Goal: Find specific page/section: Find specific page/section

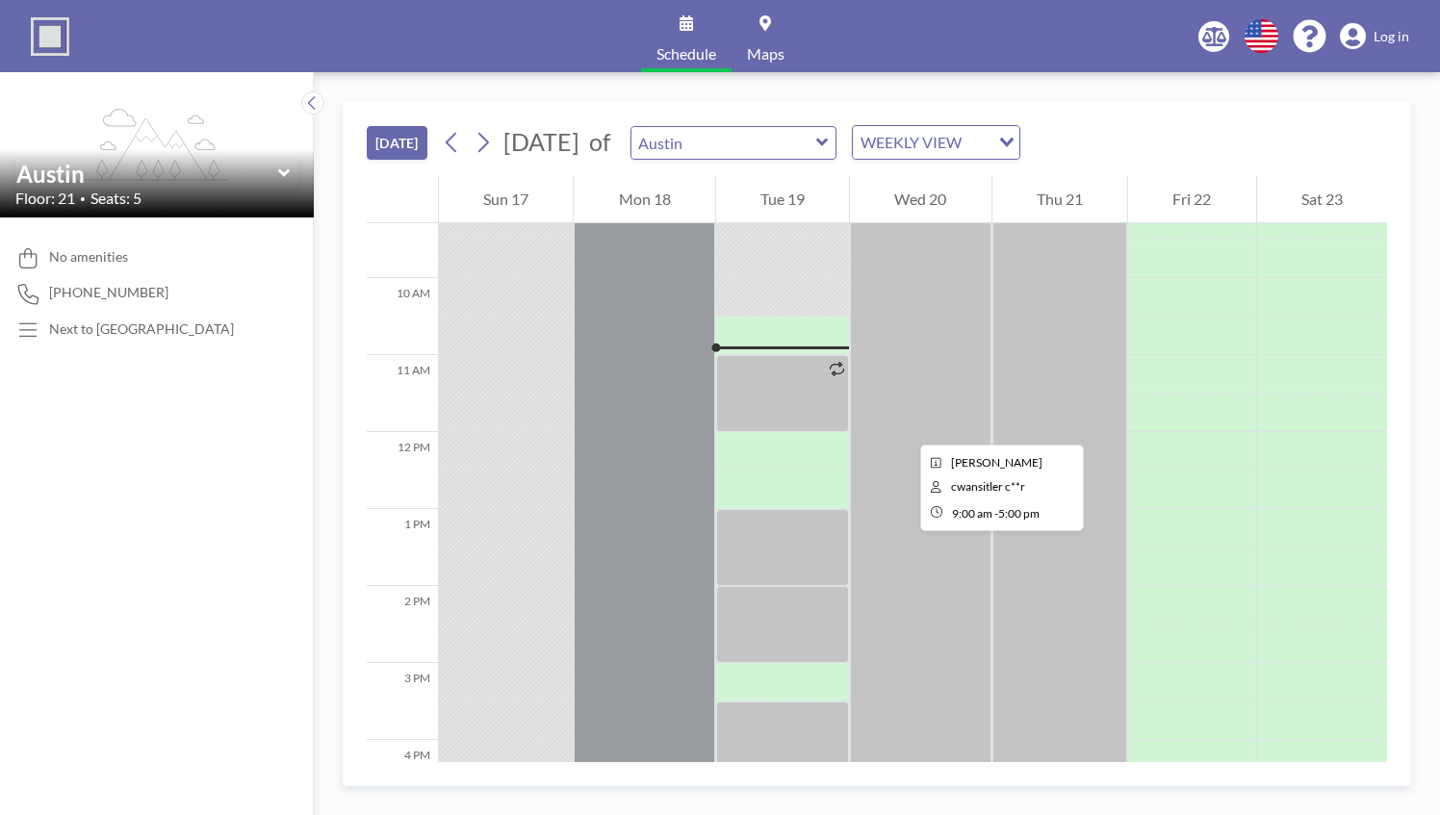
scroll to position [743, 0]
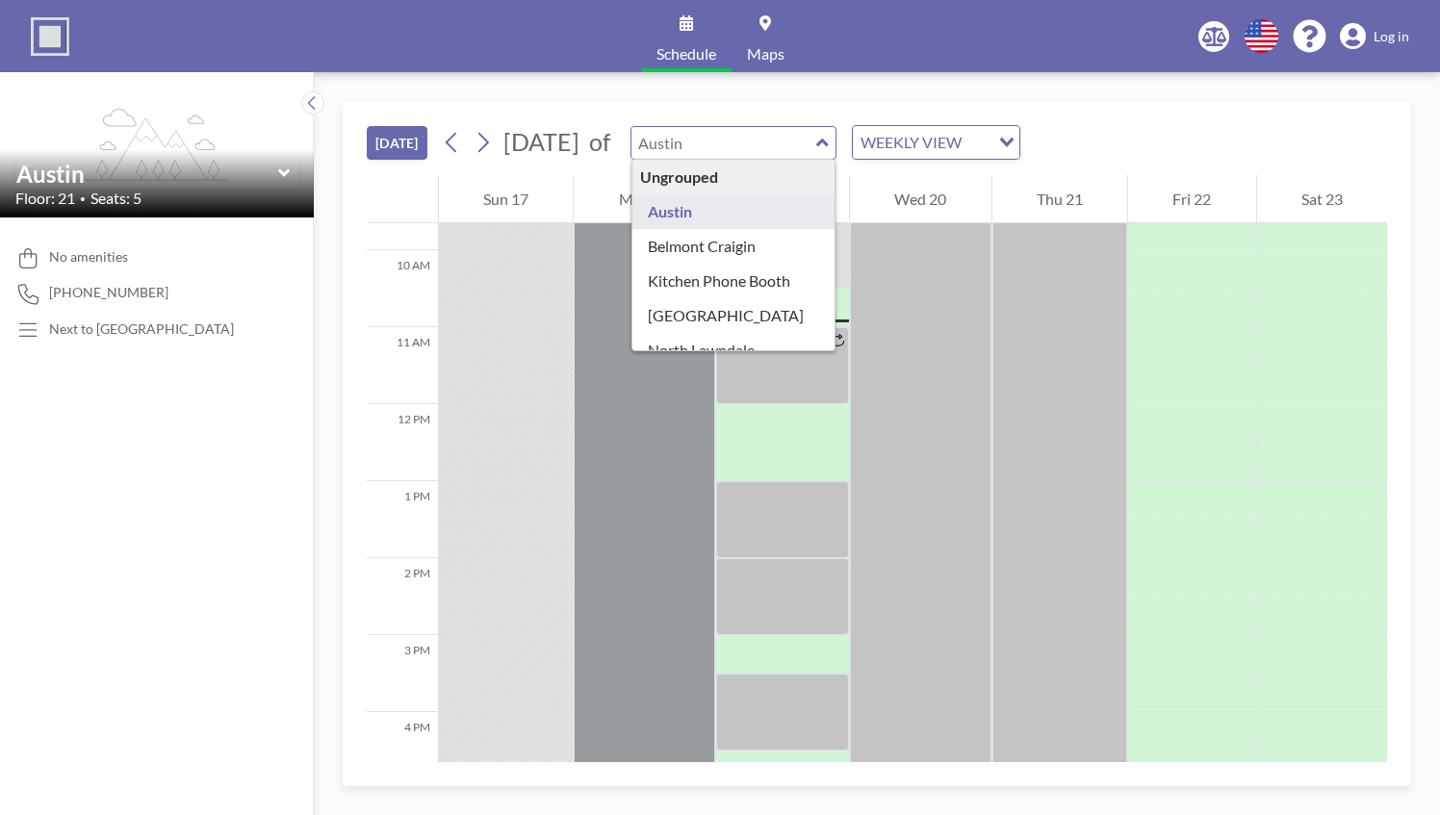
click at [816, 134] on input "text" at bounding box center [723, 143] width 185 height 32
type input "Belmont Craigin"
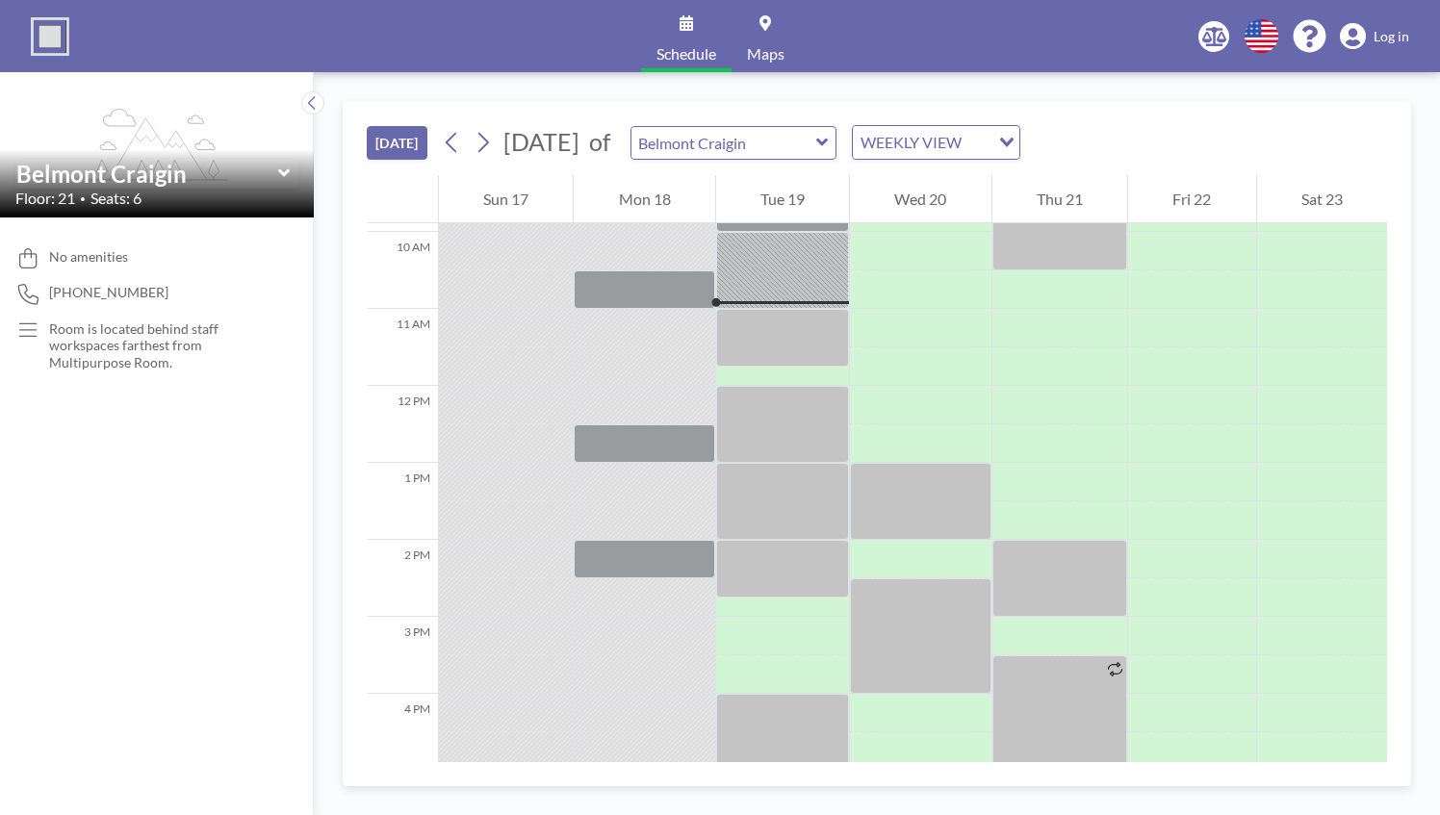
scroll to position [770, 0]
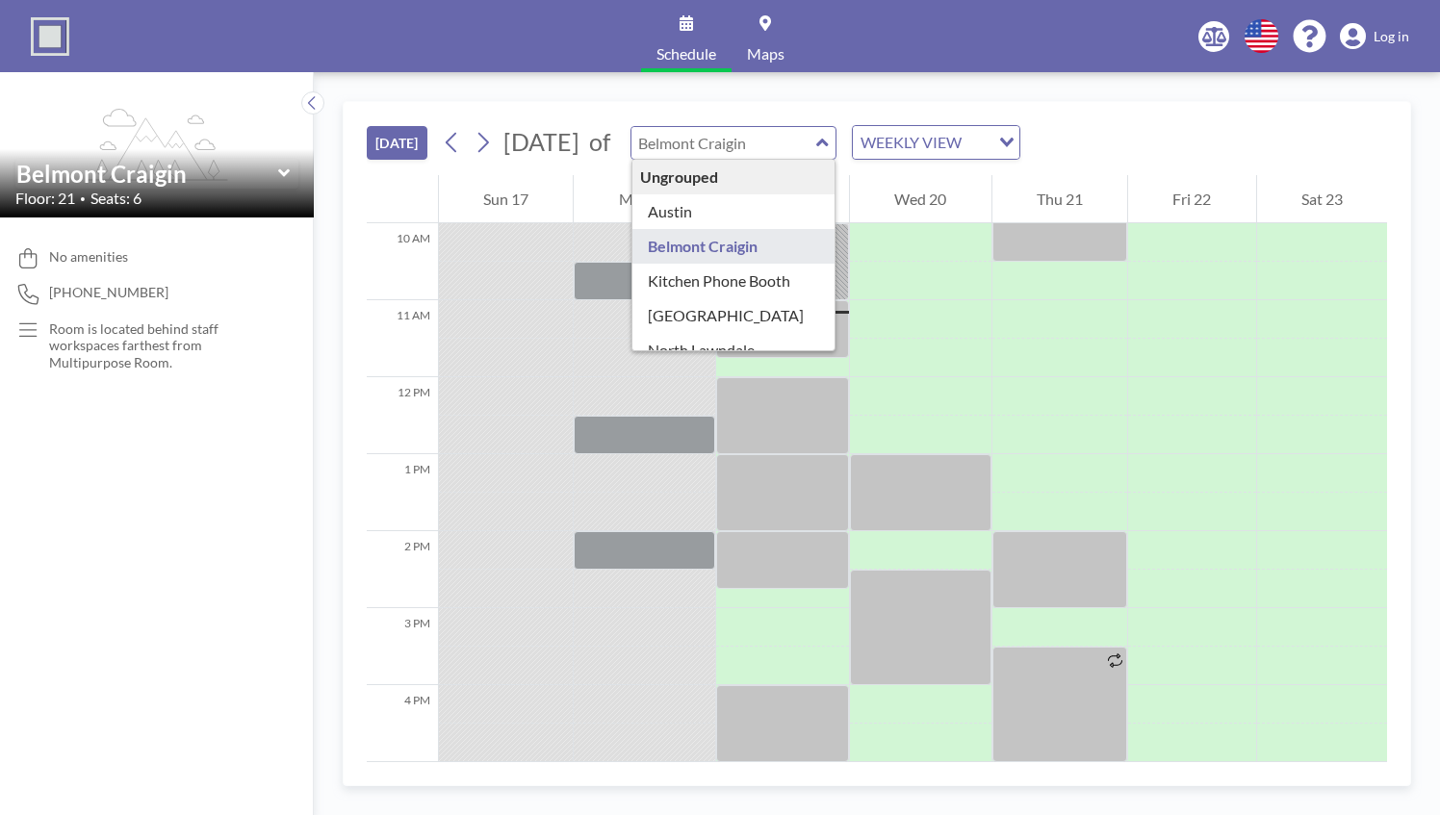
click at [787, 133] on input "text" at bounding box center [723, 143] width 185 height 32
type input "[GEOGRAPHIC_DATA]"
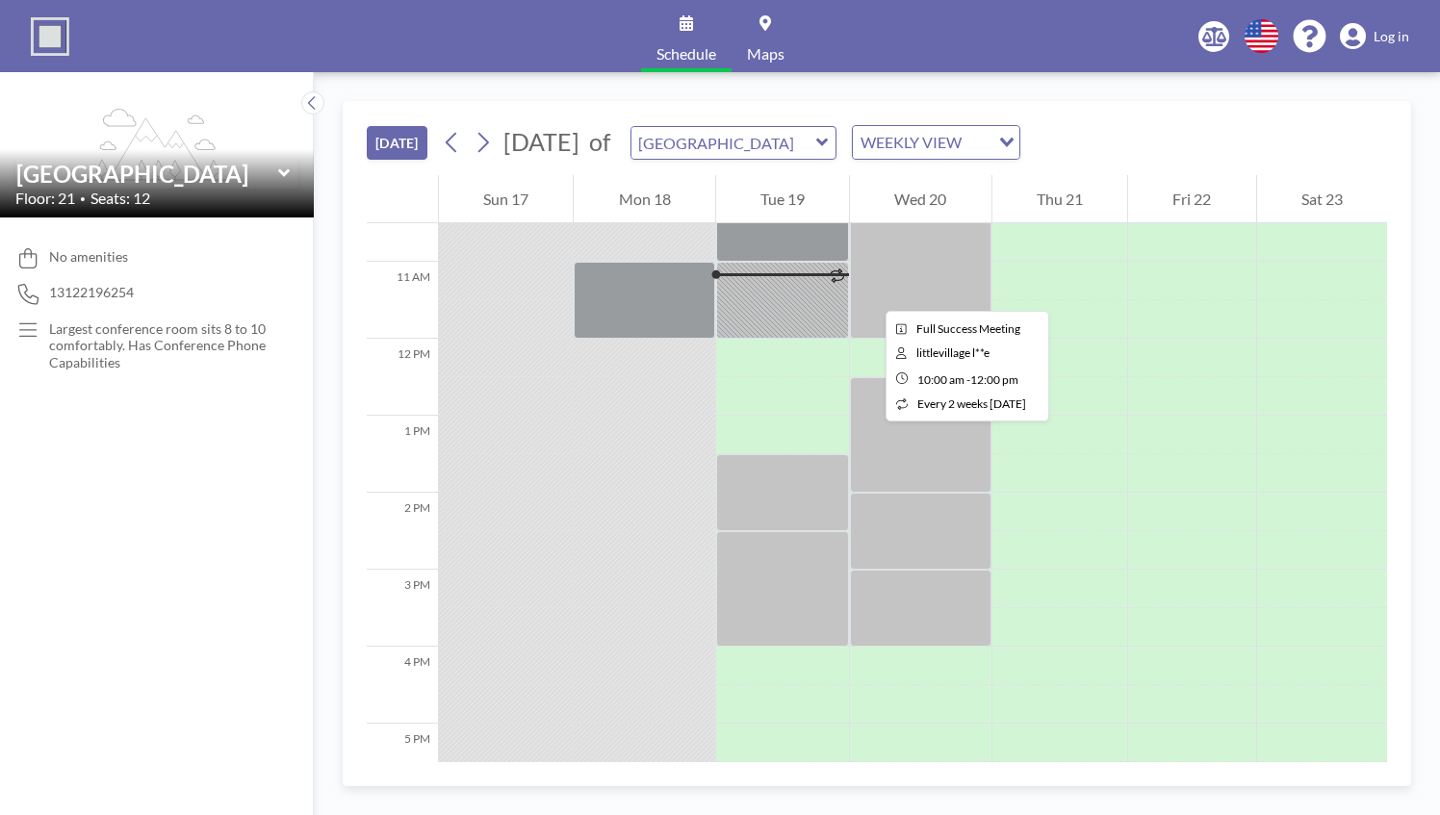
scroll to position [805, 0]
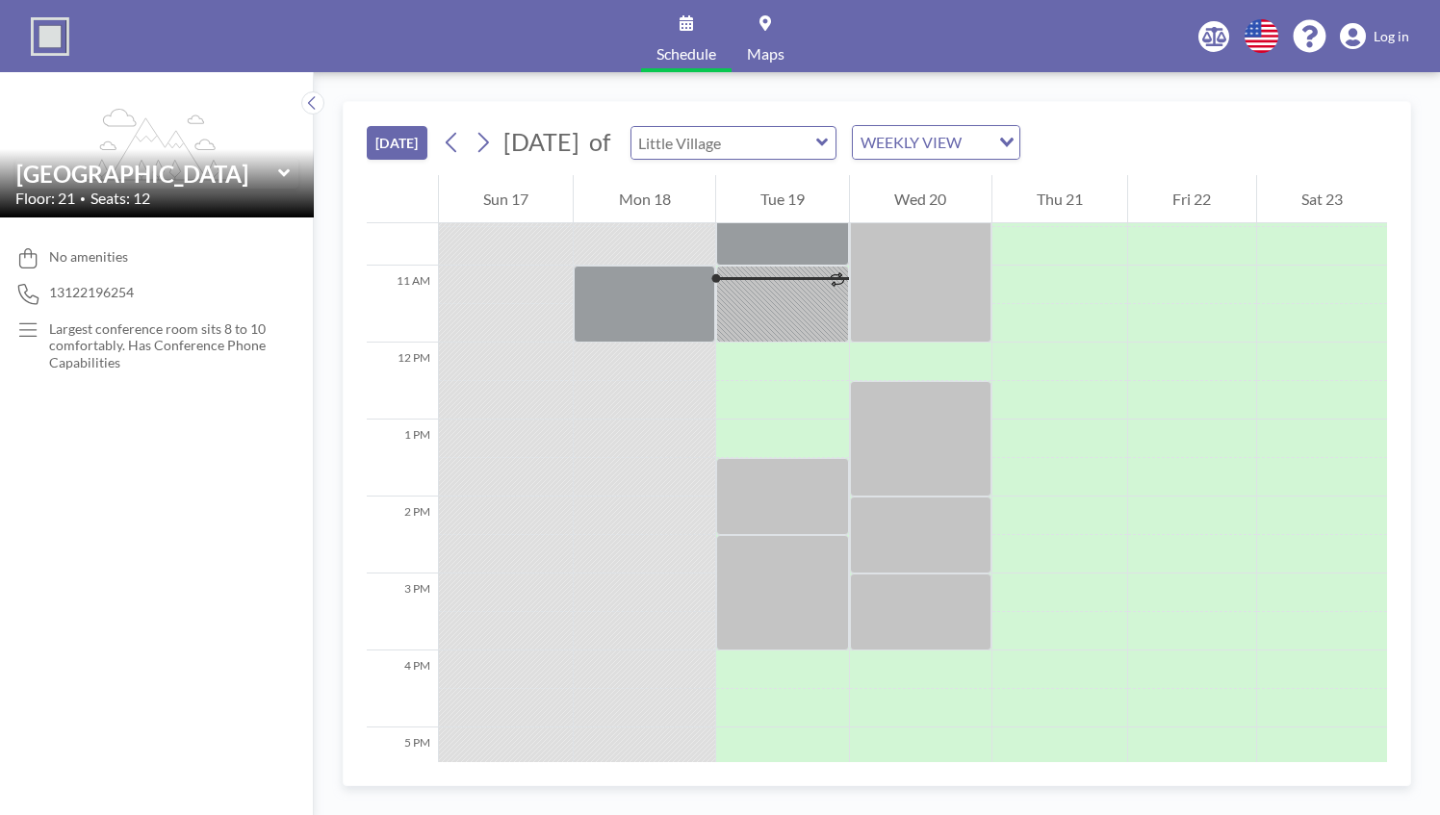
click at [797, 140] on input "text" at bounding box center [723, 143] width 185 height 32
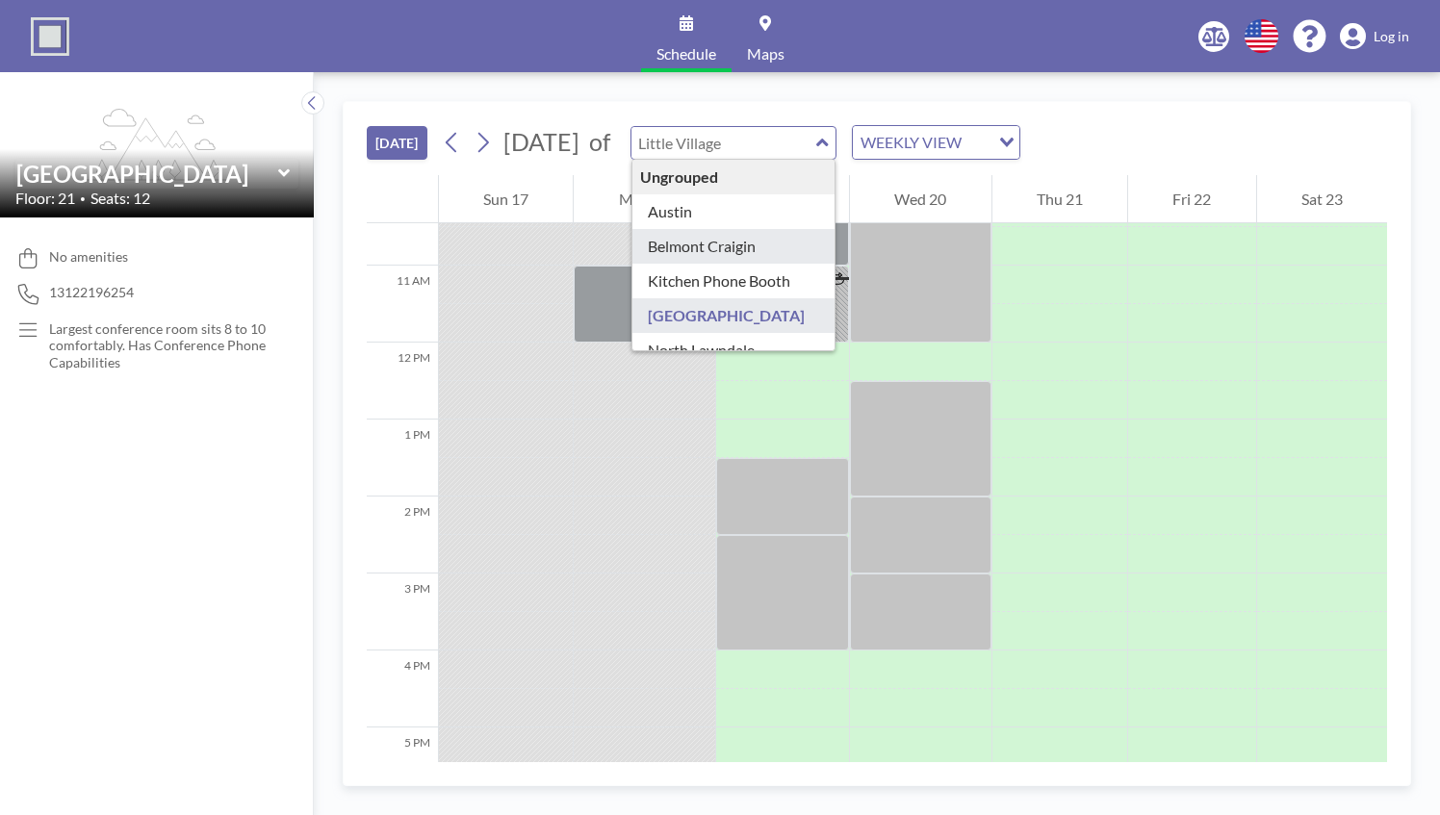
type input "Belmont Craigin"
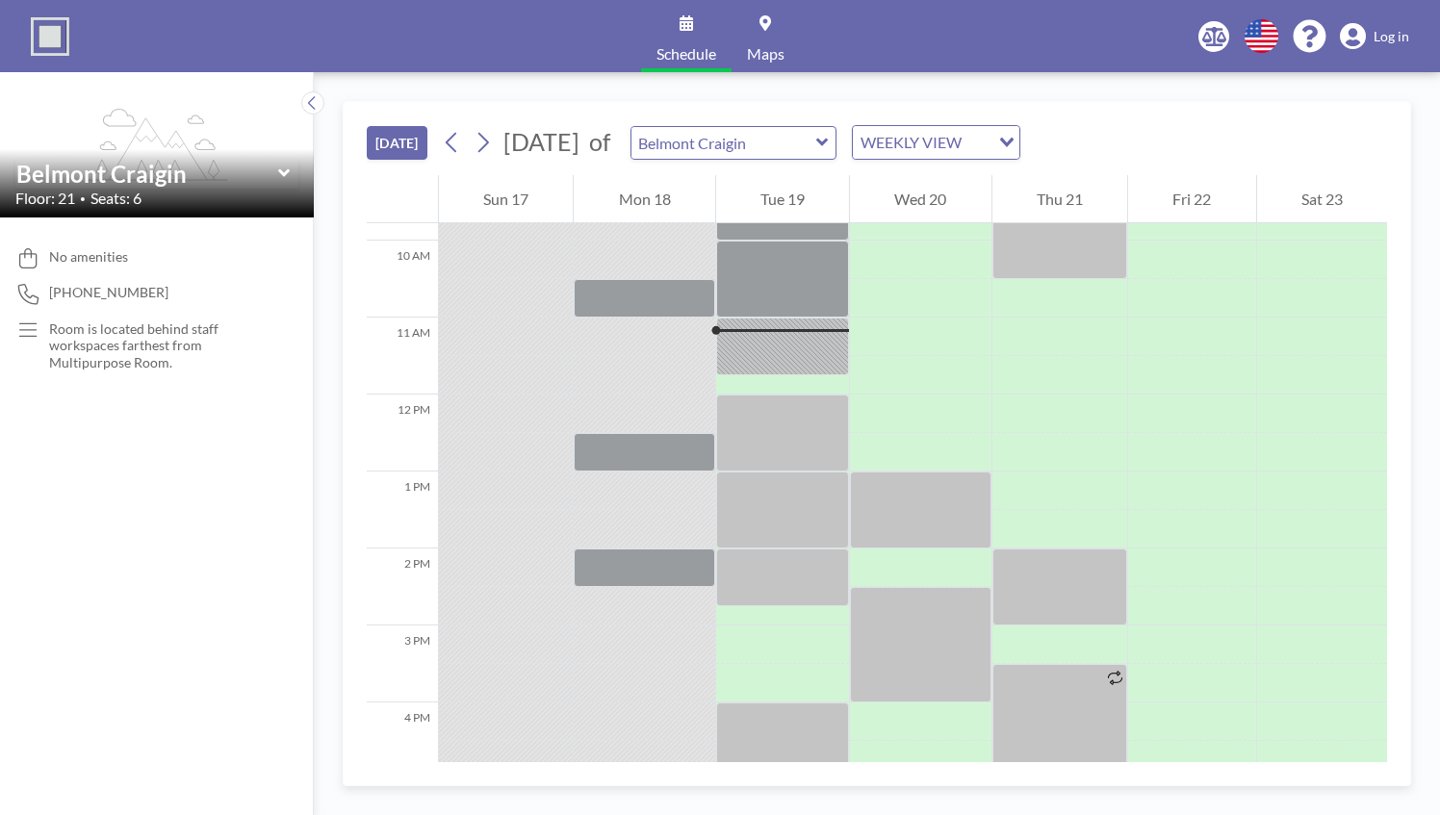
scroll to position [808, 0]
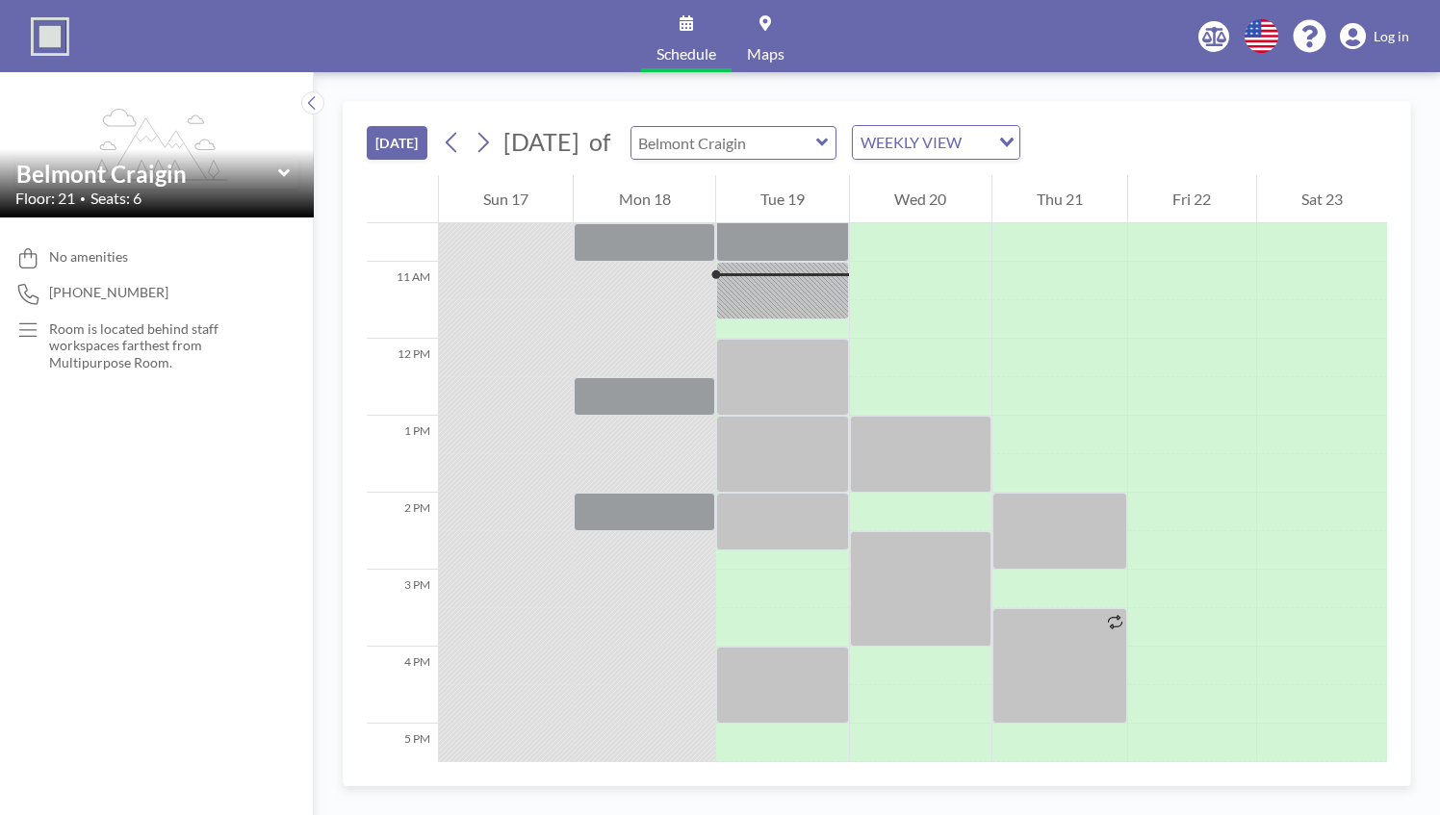
click at [800, 137] on input "text" at bounding box center [723, 143] width 185 height 32
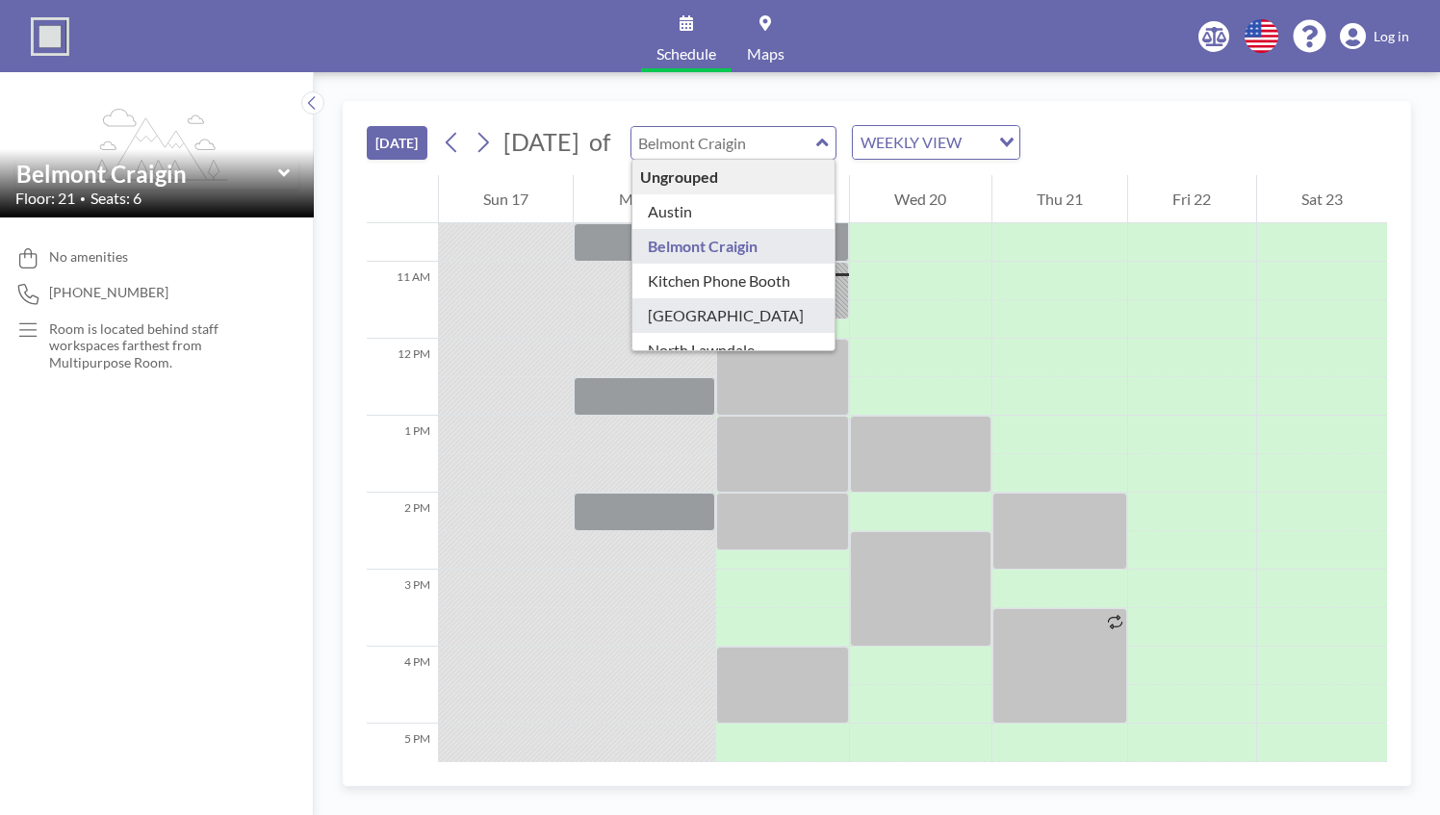
type input "[GEOGRAPHIC_DATA]"
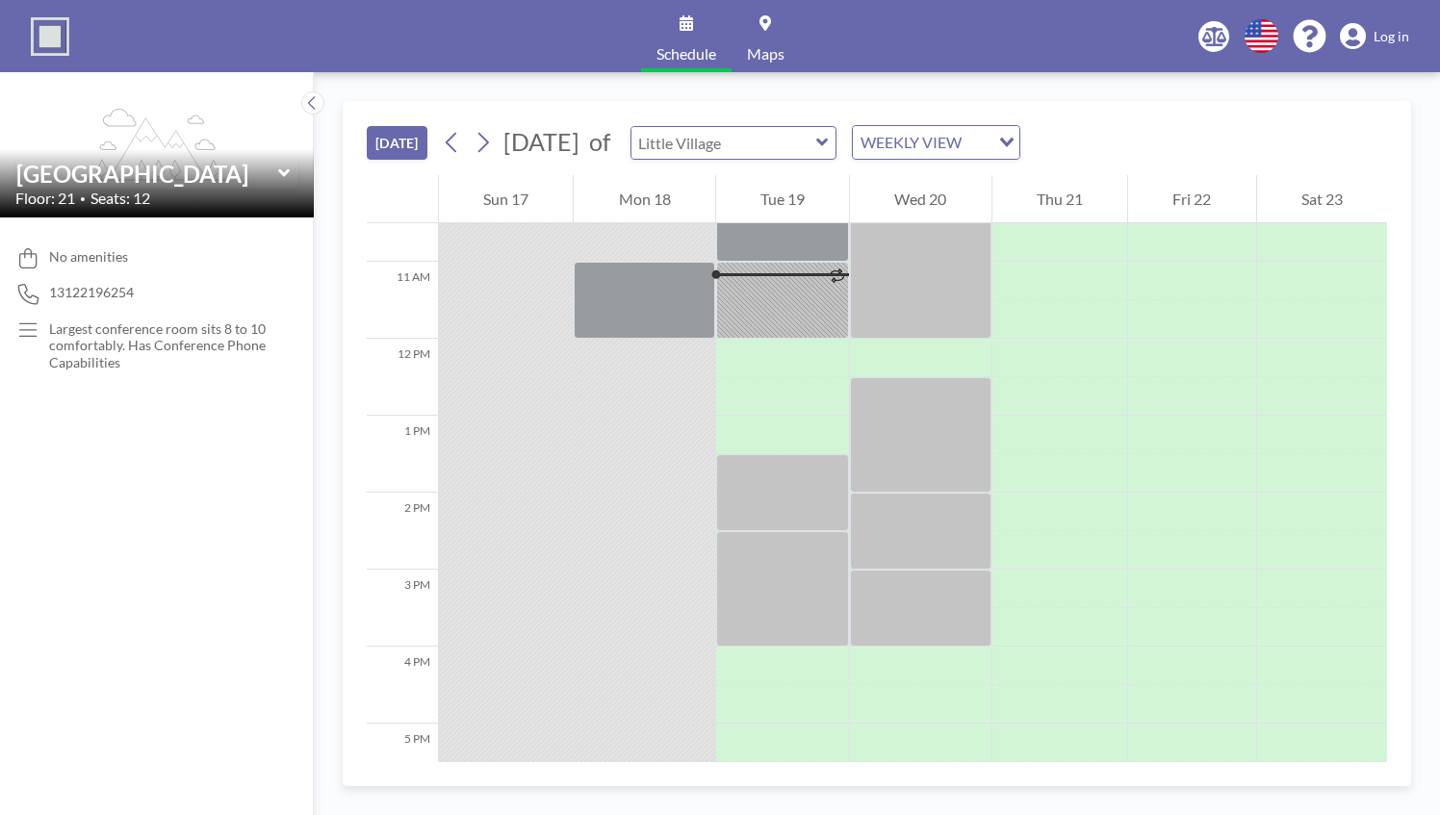
click at [816, 135] on input "text" at bounding box center [723, 143] width 185 height 32
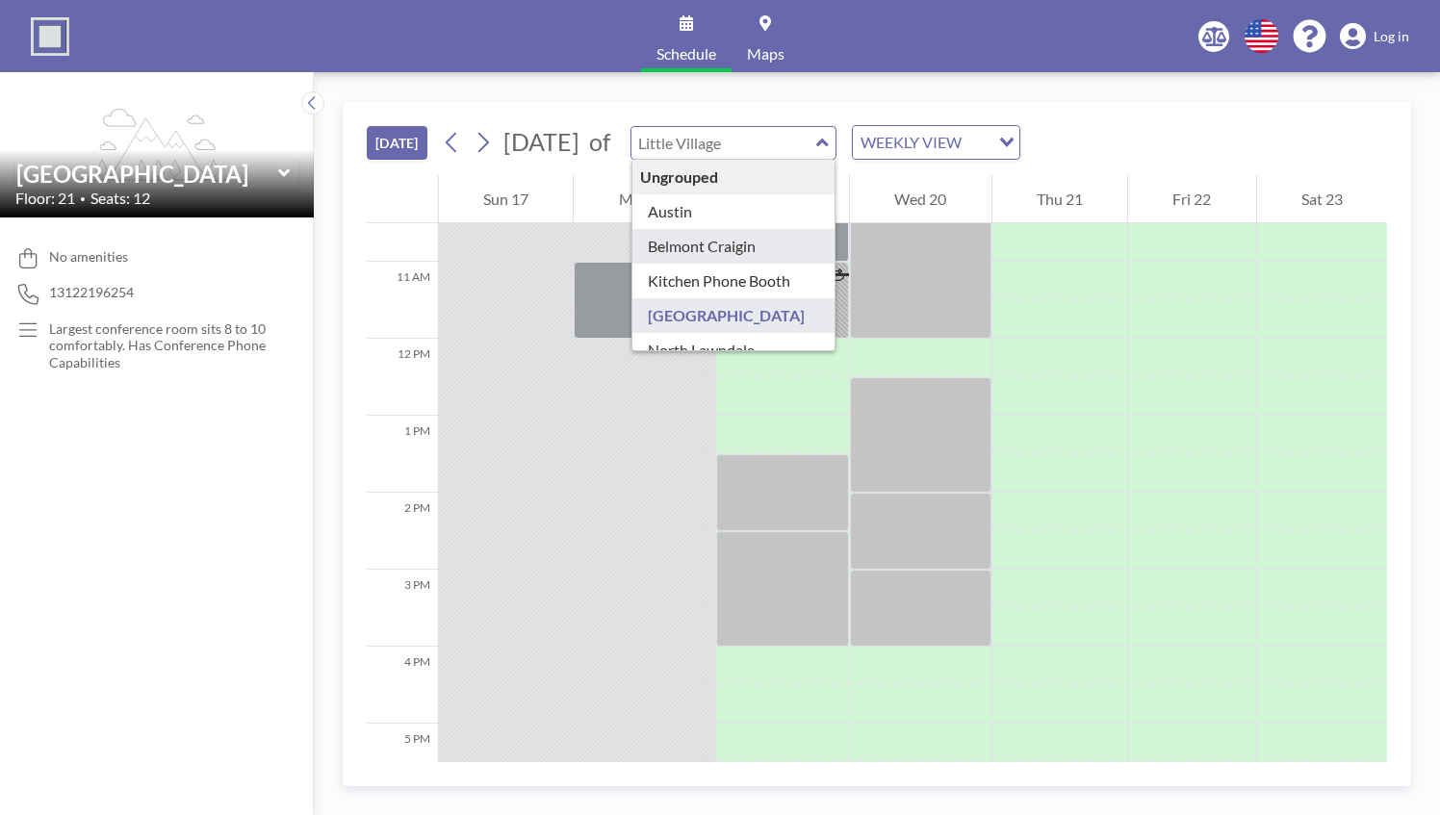
scroll to position [26, 0]
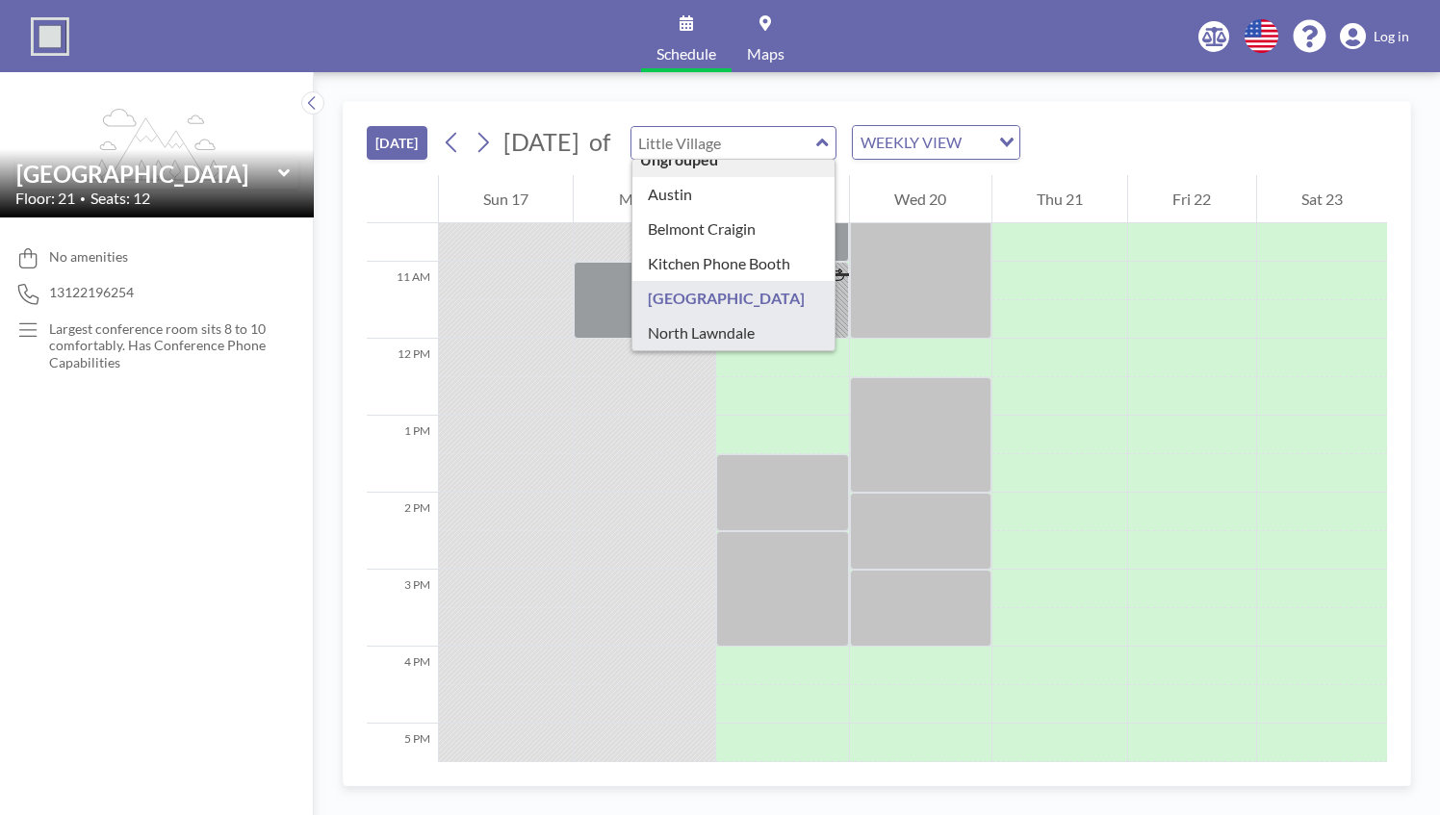
type input "North Lawndale"
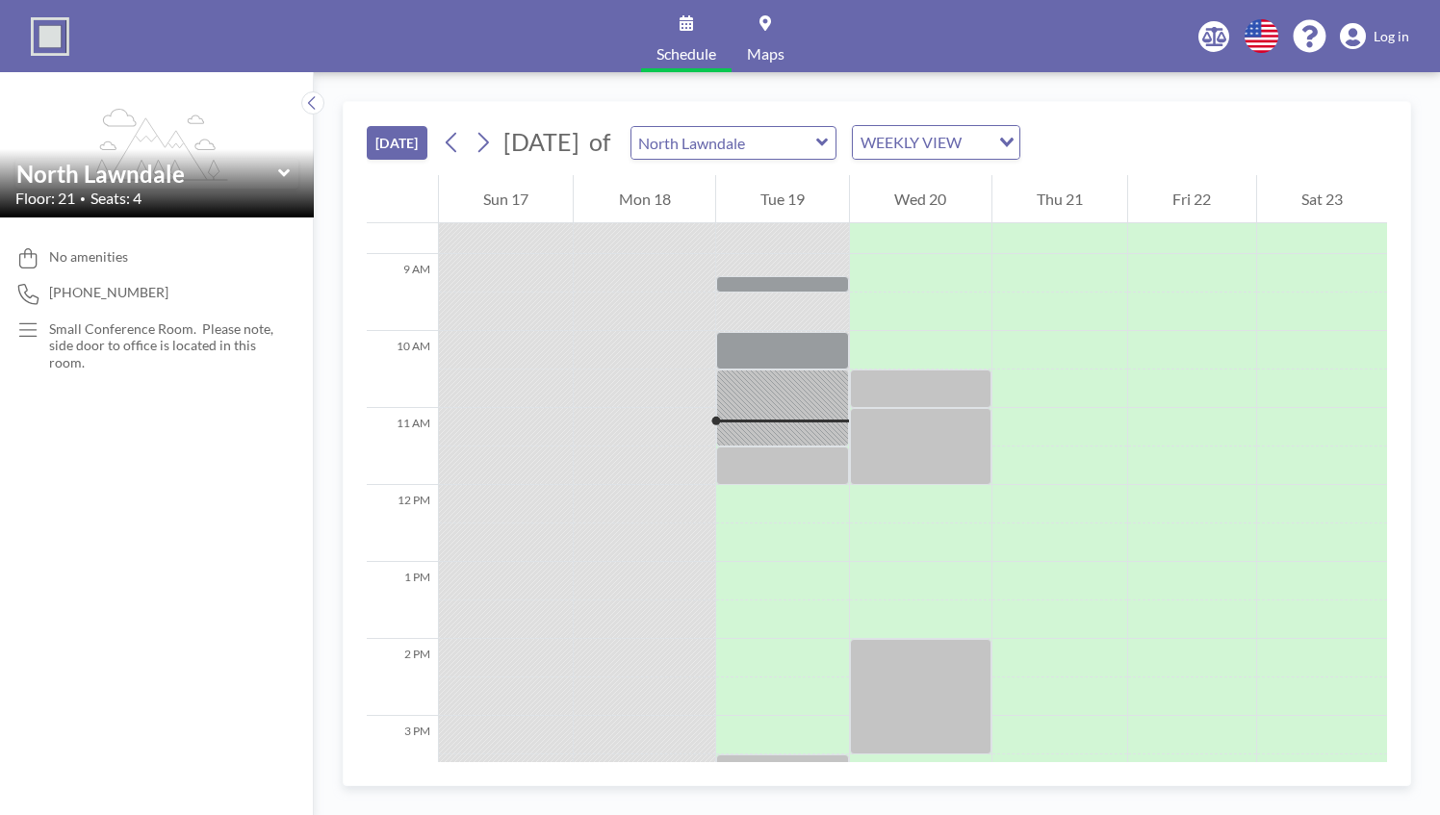
scroll to position [808, 0]
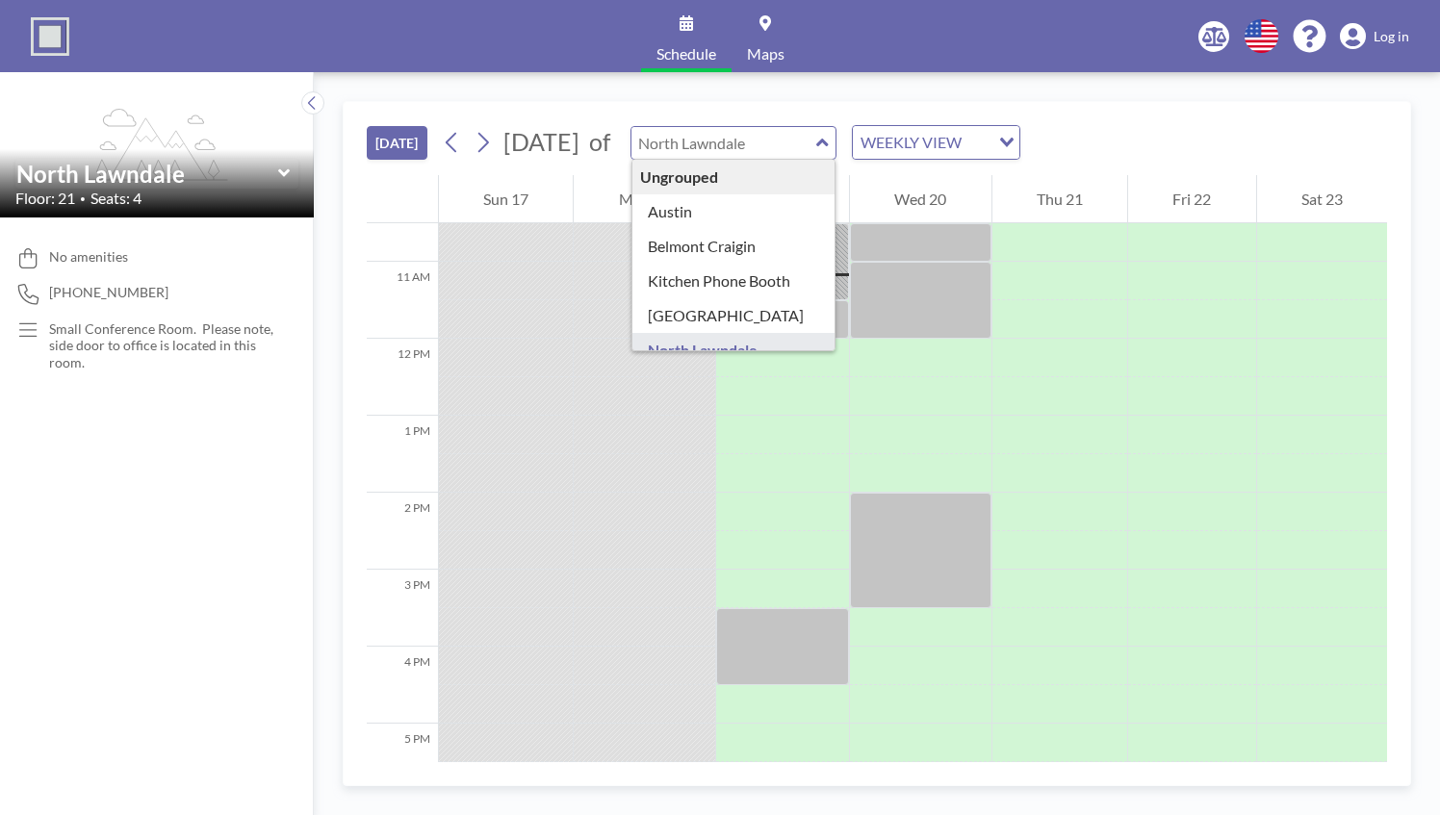
click at [812, 140] on input "text" at bounding box center [723, 143] width 185 height 32
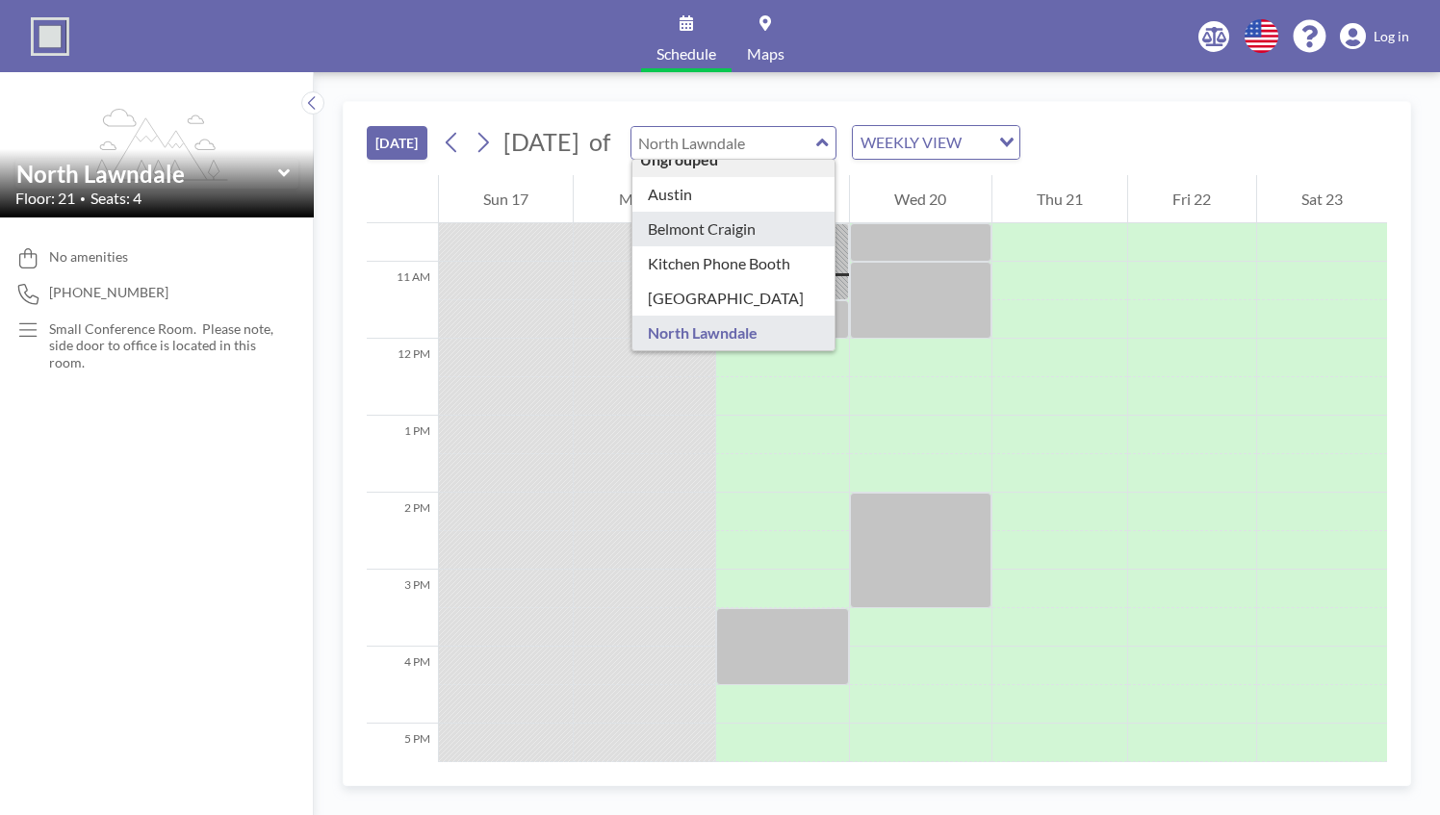
scroll to position [0, 0]
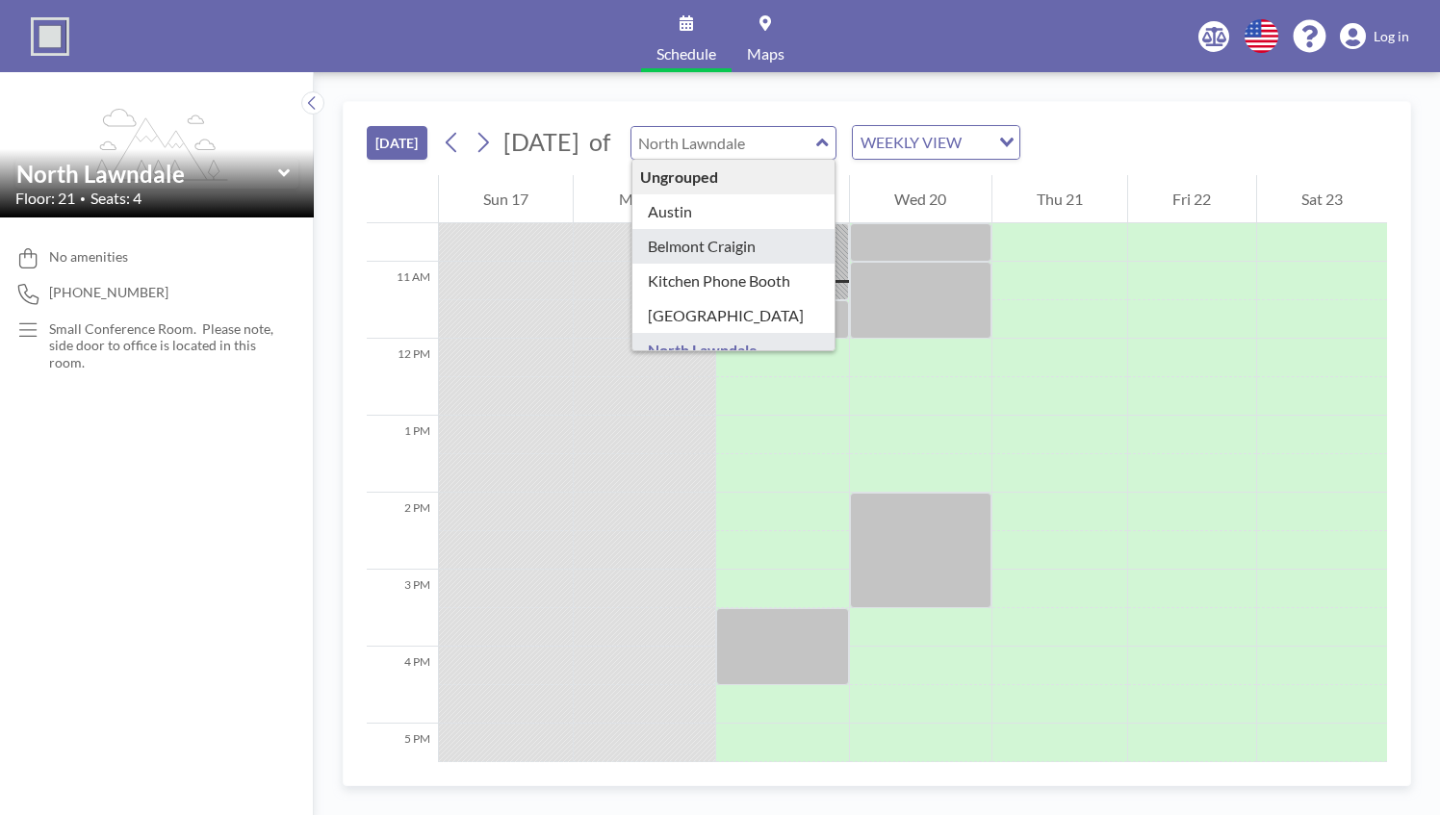
type input "North Lawndale"
